Goal: Task Accomplishment & Management: Manage account settings

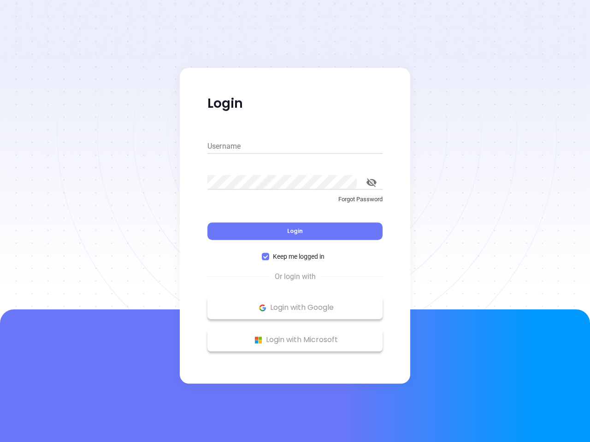
click at [295, 221] on div "Login" at bounding box center [294, 225] width 175 height 29
click at [295, 146] on input "Username" at bounding box center [294, 146] width 175 height 15
click at [371, 182] on icon "toggle password visibility" at bounding box center [371, 182] width 10 height 9
click at [295, 231] on span "Login" at bounding box center [295, 231] width 16 height 8
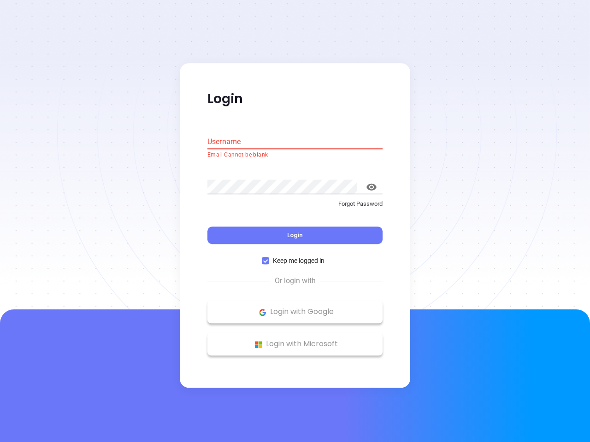
click at [295, 257] on span "Keep me logged in" at bounding box center [298, 261] width 59 height 10
click at [269, 257] on input "Keep me logged in" at bounding box center [265, 260] width 7 height 7
checkbox input "false"
click at [295, 308] on p "Login with Google" at bounding box center [295, 312] width 166 height 14
click at [295, 340] on p "Login with Microsoft" at bounding box center [295, 345] width 166 height 14
